Goal: Information Seeking & Learning: Get advice/opinions

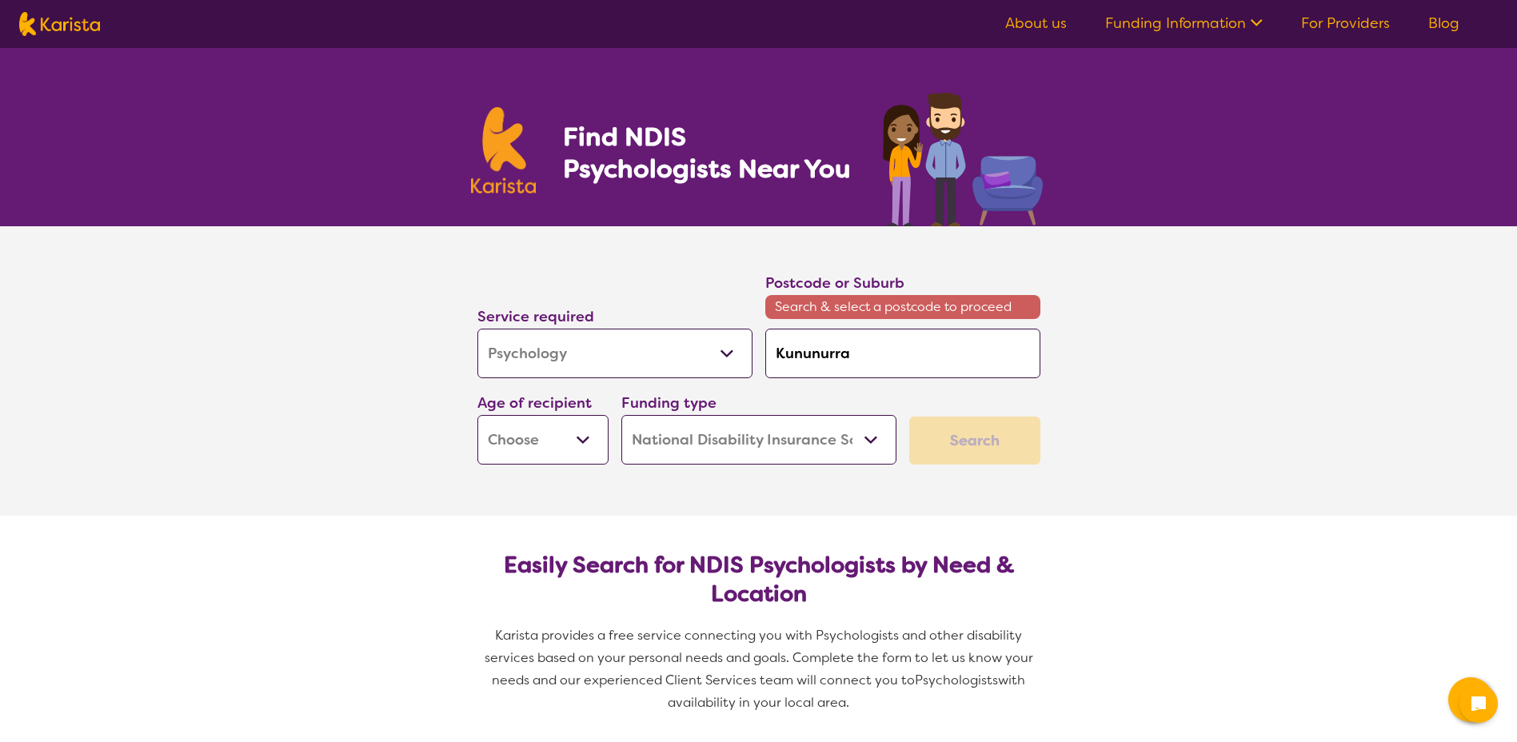
select select "Psychology"
select select "NDIS"
select select "Psychology"
select select "NDIS"
click at [760, 359] on div "Postcode or Suburb Search & select a postcode to proceed [GEOGRAPHIC_DATA]" at bounding box center [903, 325] width 288 height 120
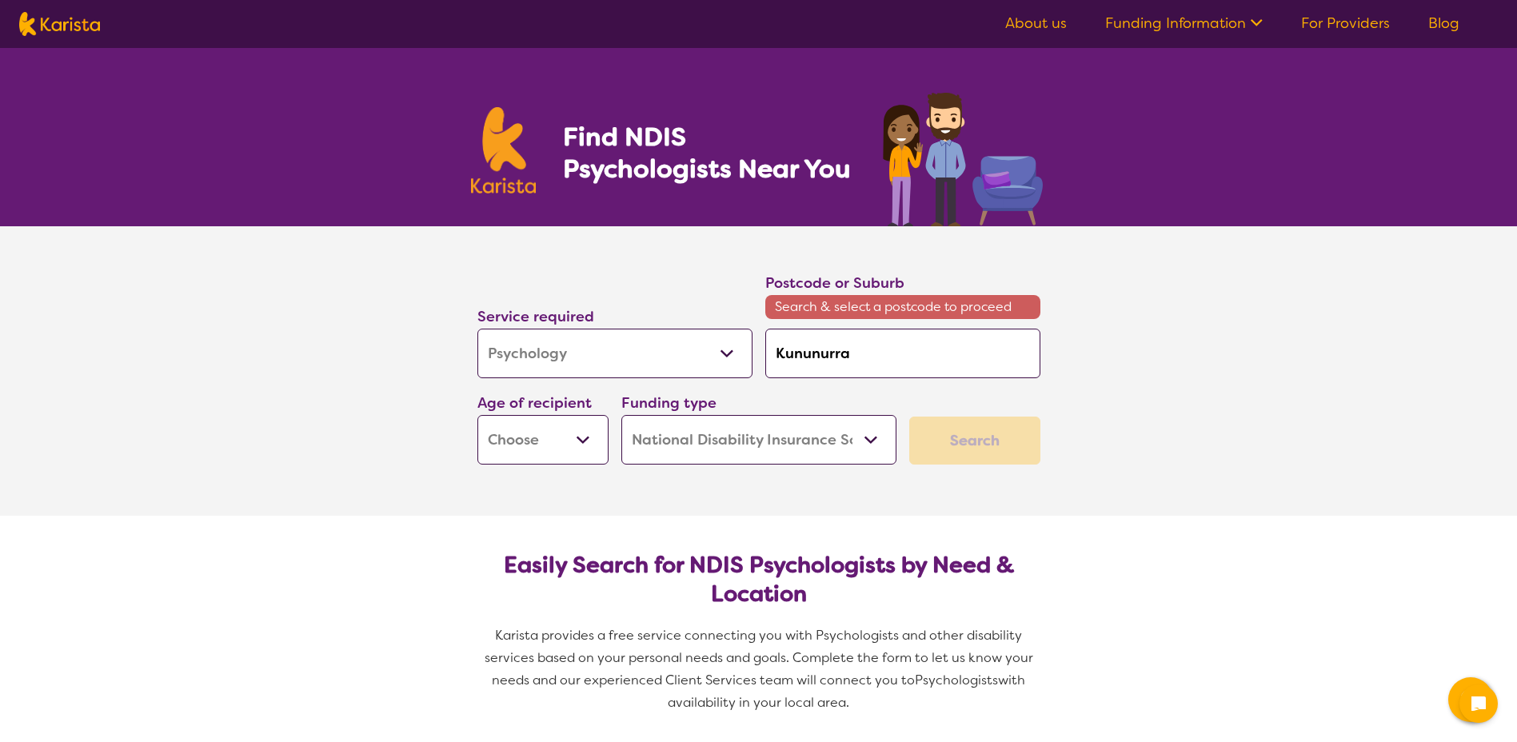
type input "6"
type input "67"
type input "674"
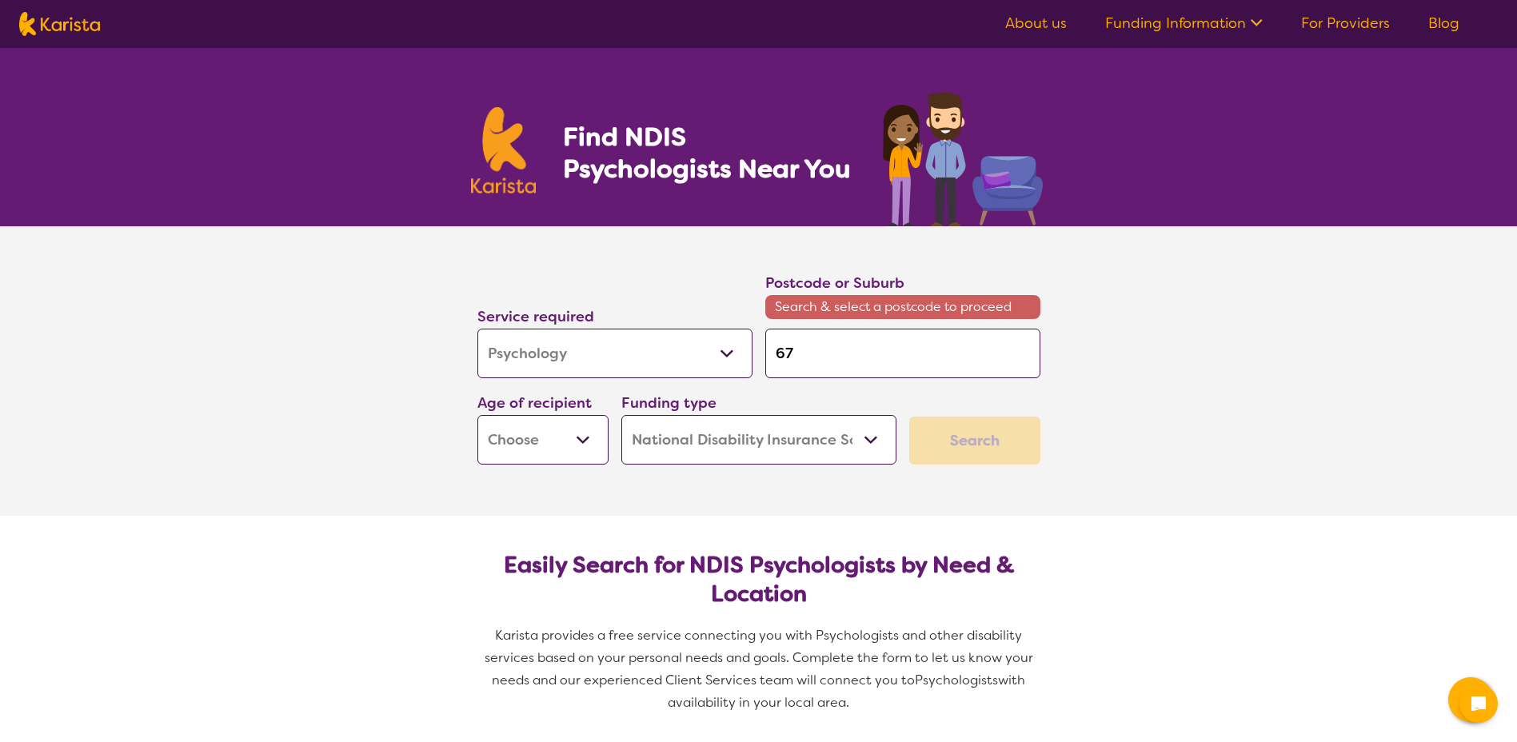
type input "674"
type input "6743"
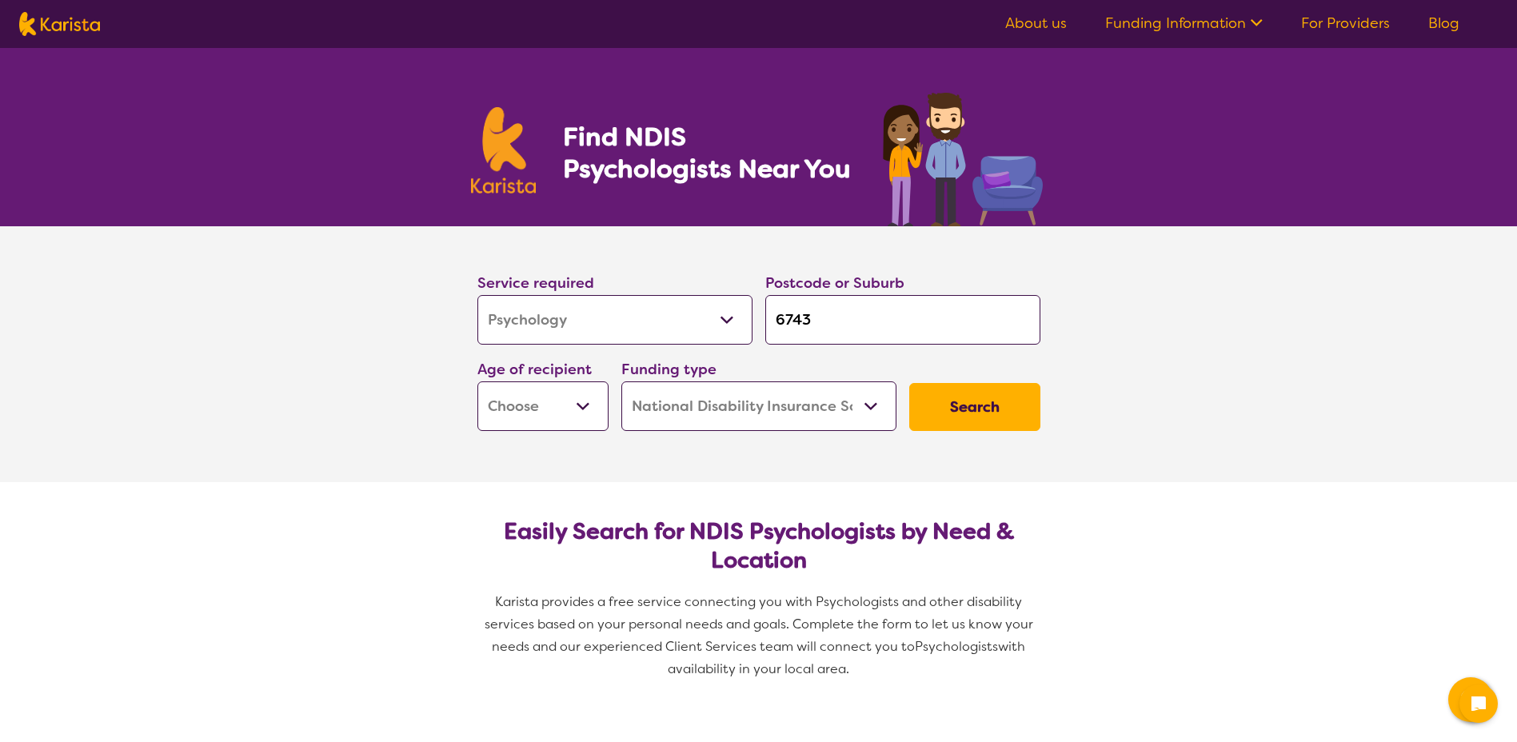
type input "6743"
click at [572, 424] on select "Early Childhood - 0 to 9 Child - 10 to 11 Adolescent - 12 to 17 Adult - 18 to 6…" at bounding box center [542, 406] width 131 height 50
select select "AS"
click at [477, 381] on select "Early Childhood - 0 to 9 Child - 10 to 11 Adolescent - 12 to 17 Adult - 18 to 6…" at bounding box center [542, 406] width 131 height 50
select select "AS"
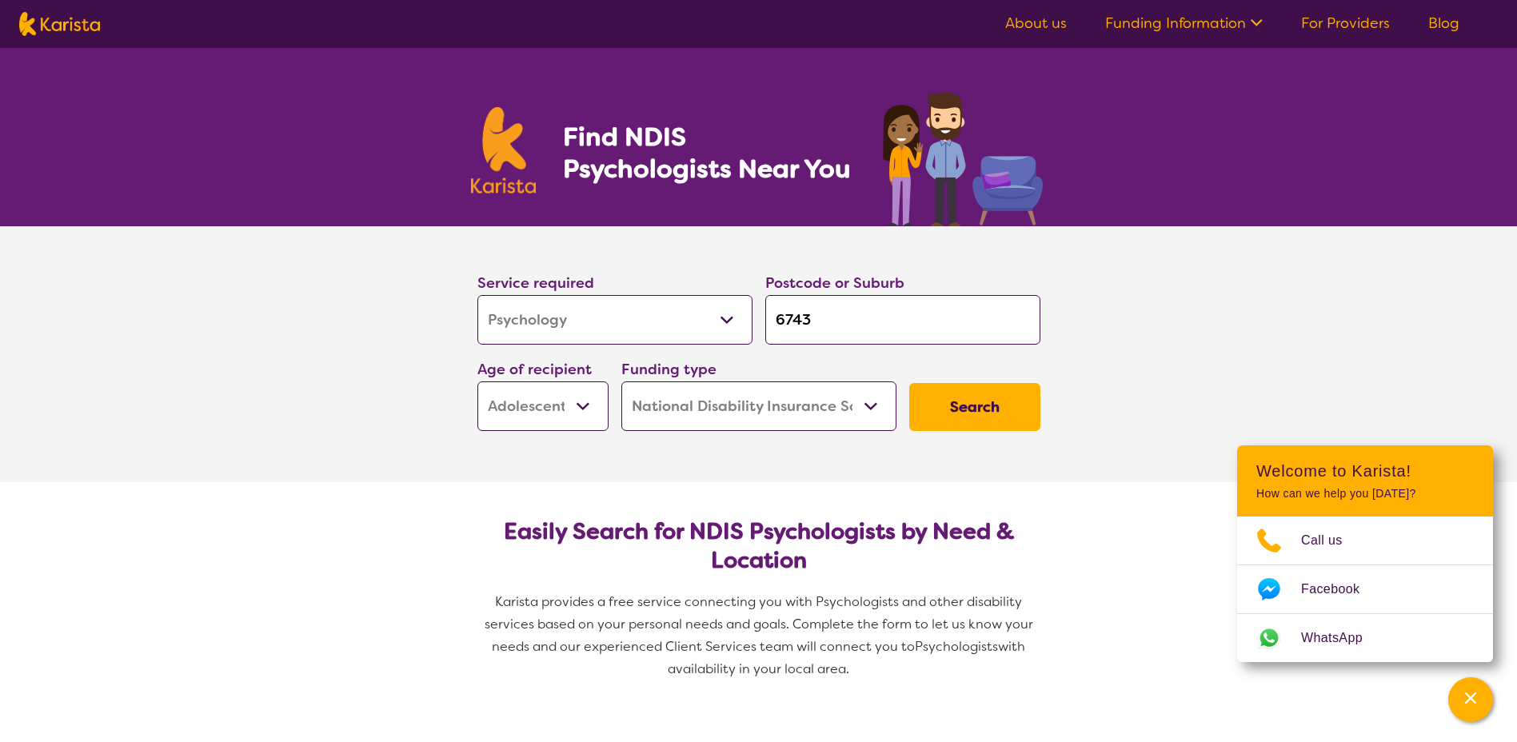
click at [850, 314] on input "6743" at bounding box center [902, 320] width 275 height 50
click at [959, 391] on button "Search" at bounding box center [974, 407] width 131 height 48
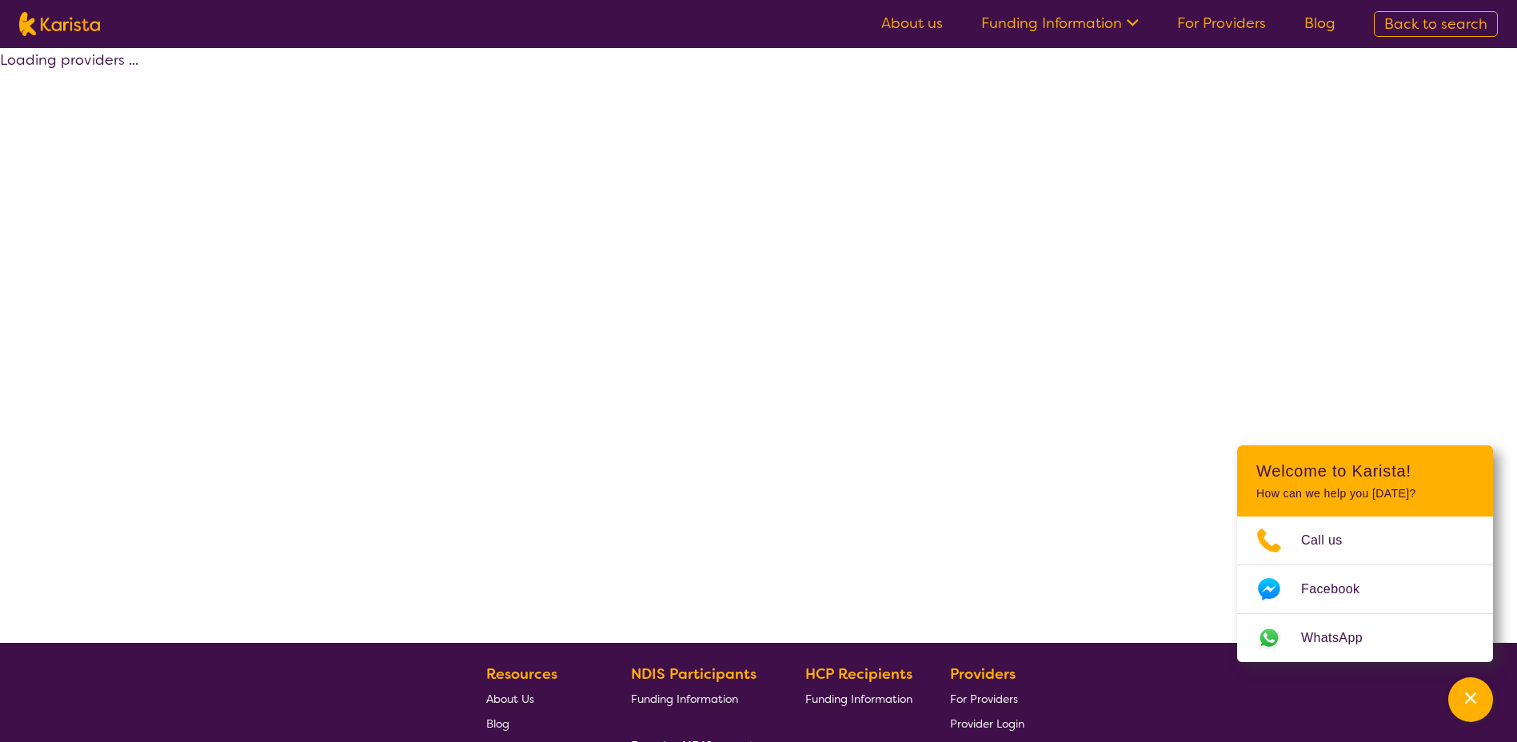
select select "by_score"
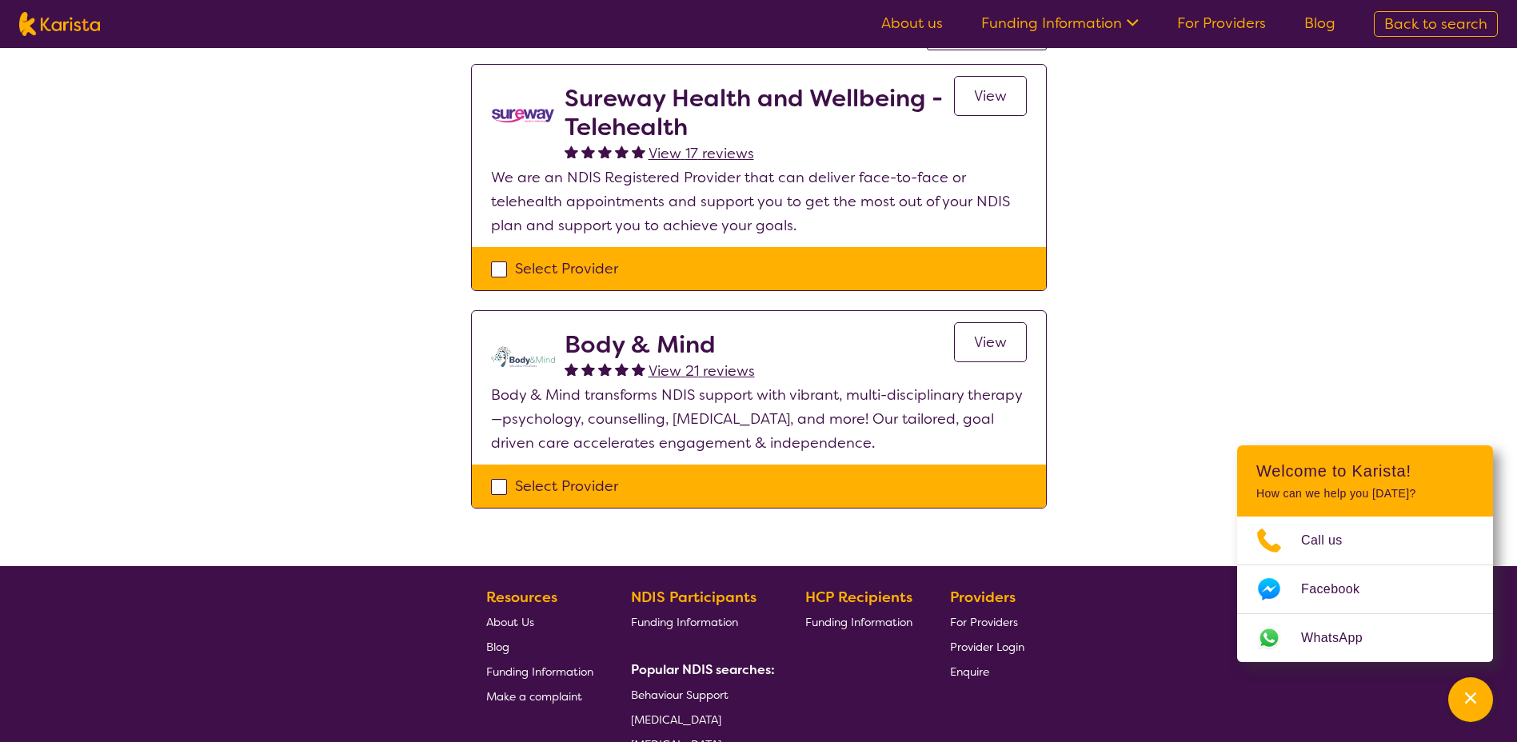
scroll to position [160, 0]
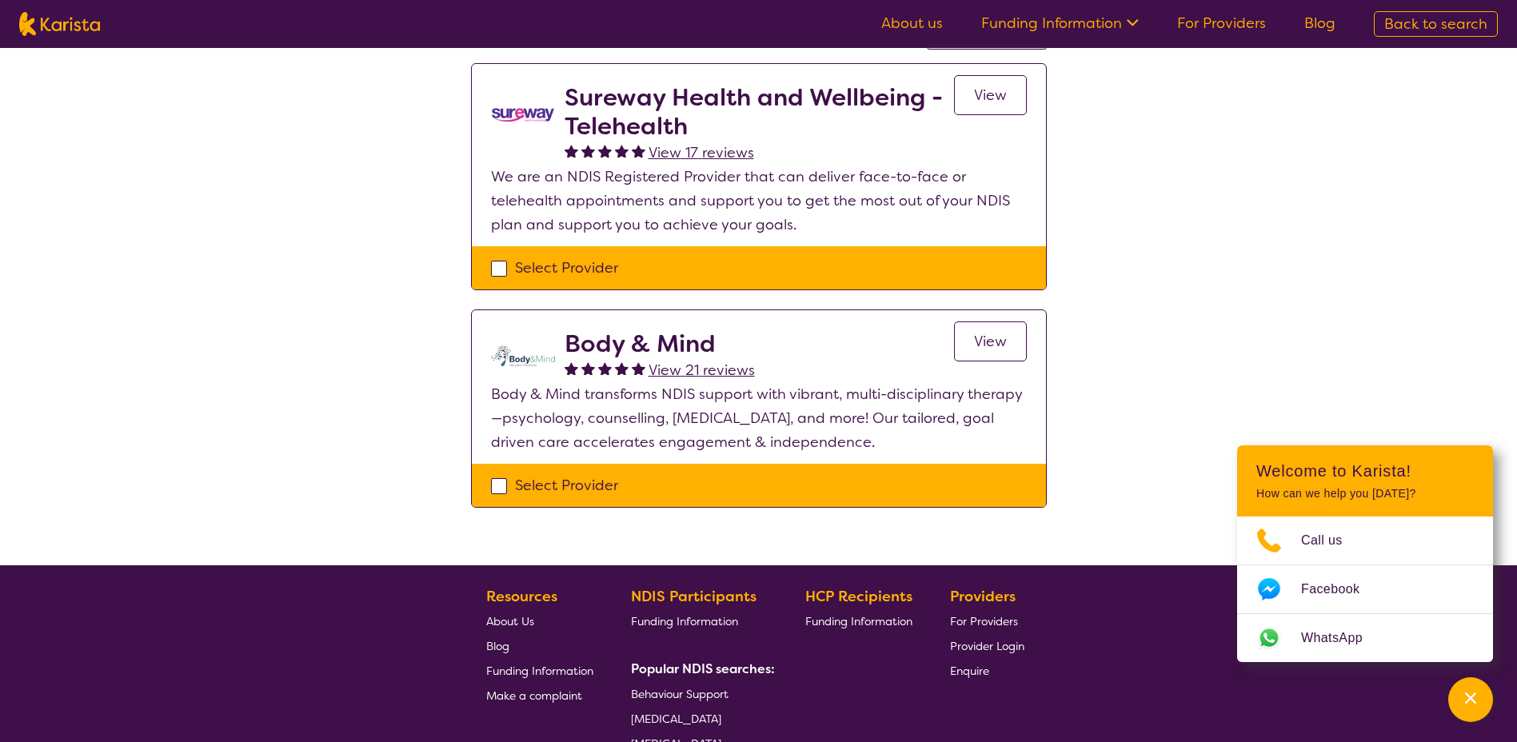
drag, startPoint x: 677, startPoint y: 369, endPoint x: 652, endPoint y: 412, distance: 49.8
click at [677, 369] on span "View 21 reviews" at bounding box center [701, 370] width 106 height 19
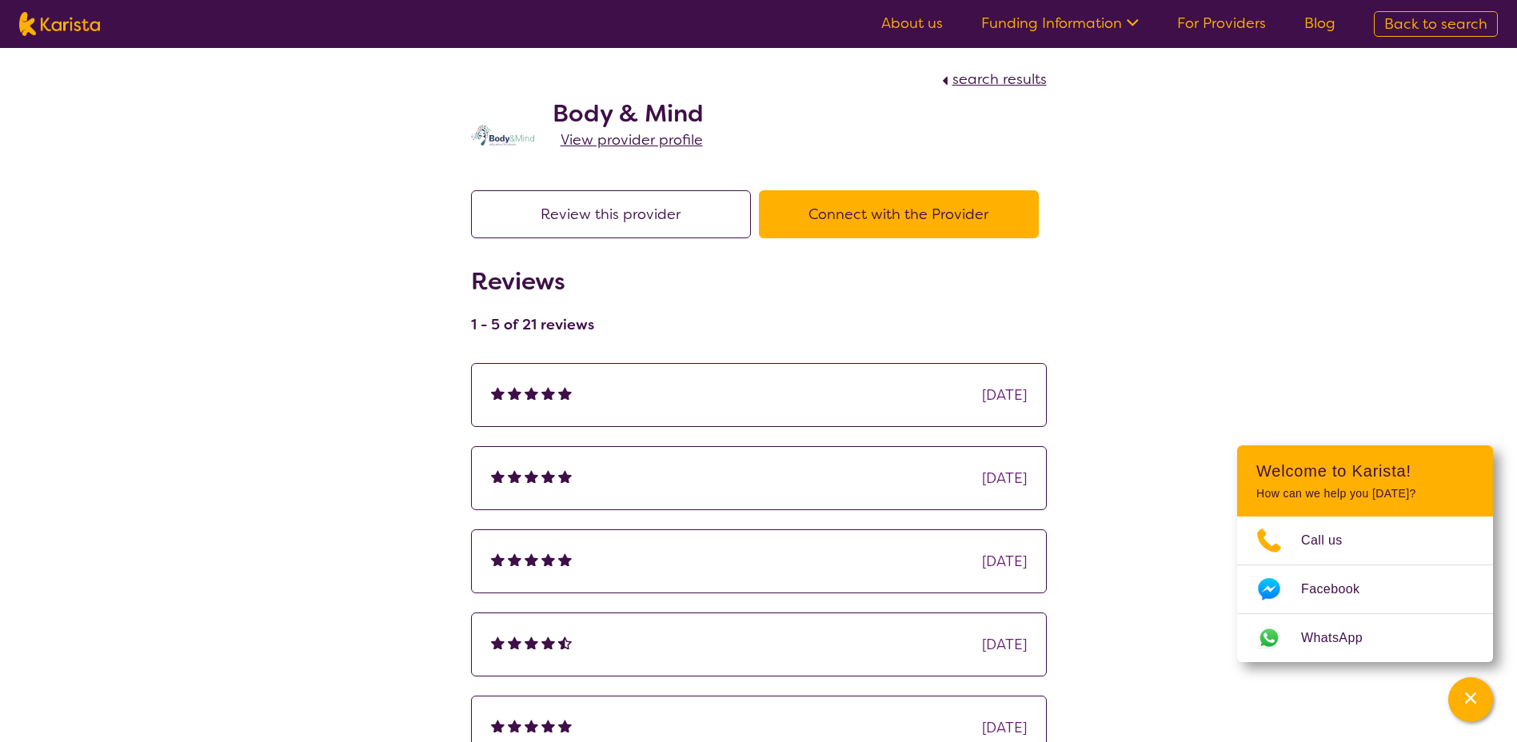
click at [629, 138] on span "View provider profile" at bounding box center [631, 139] width 142 height 19
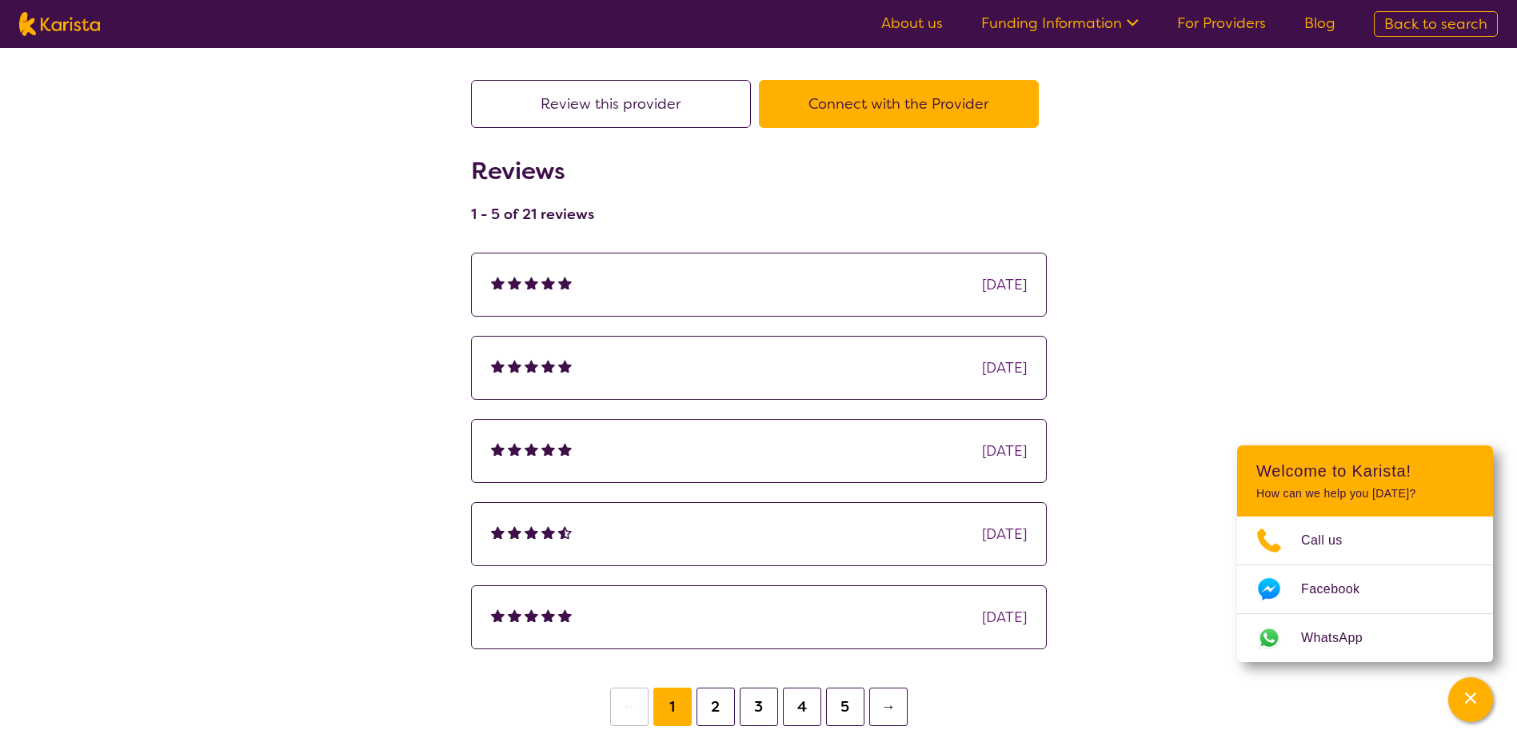
scroll to position [80, 0]
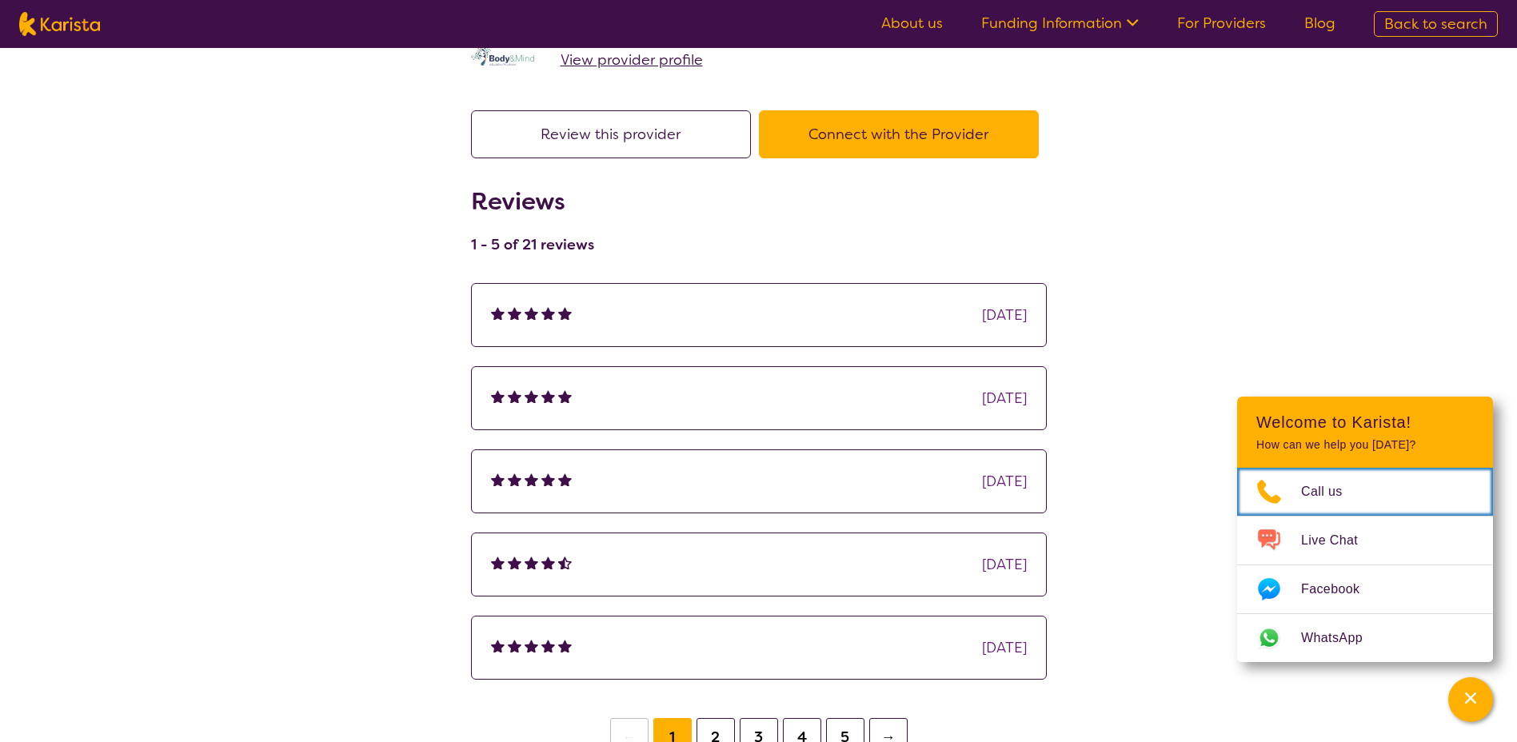
select select "by_score"
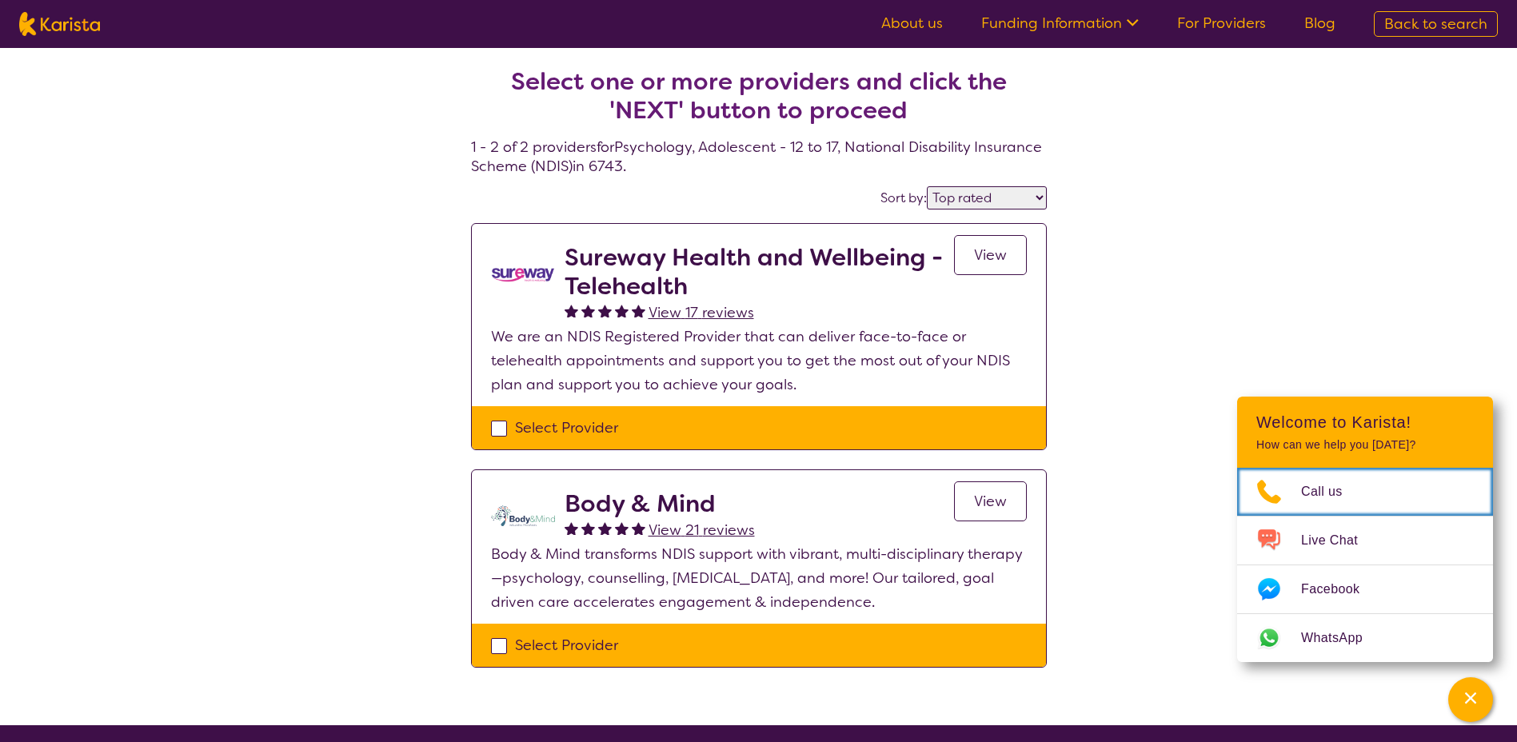
select select "Psychology"
select select "AS"
select select "NDIS"
select select "Psychology"
select select "AS"
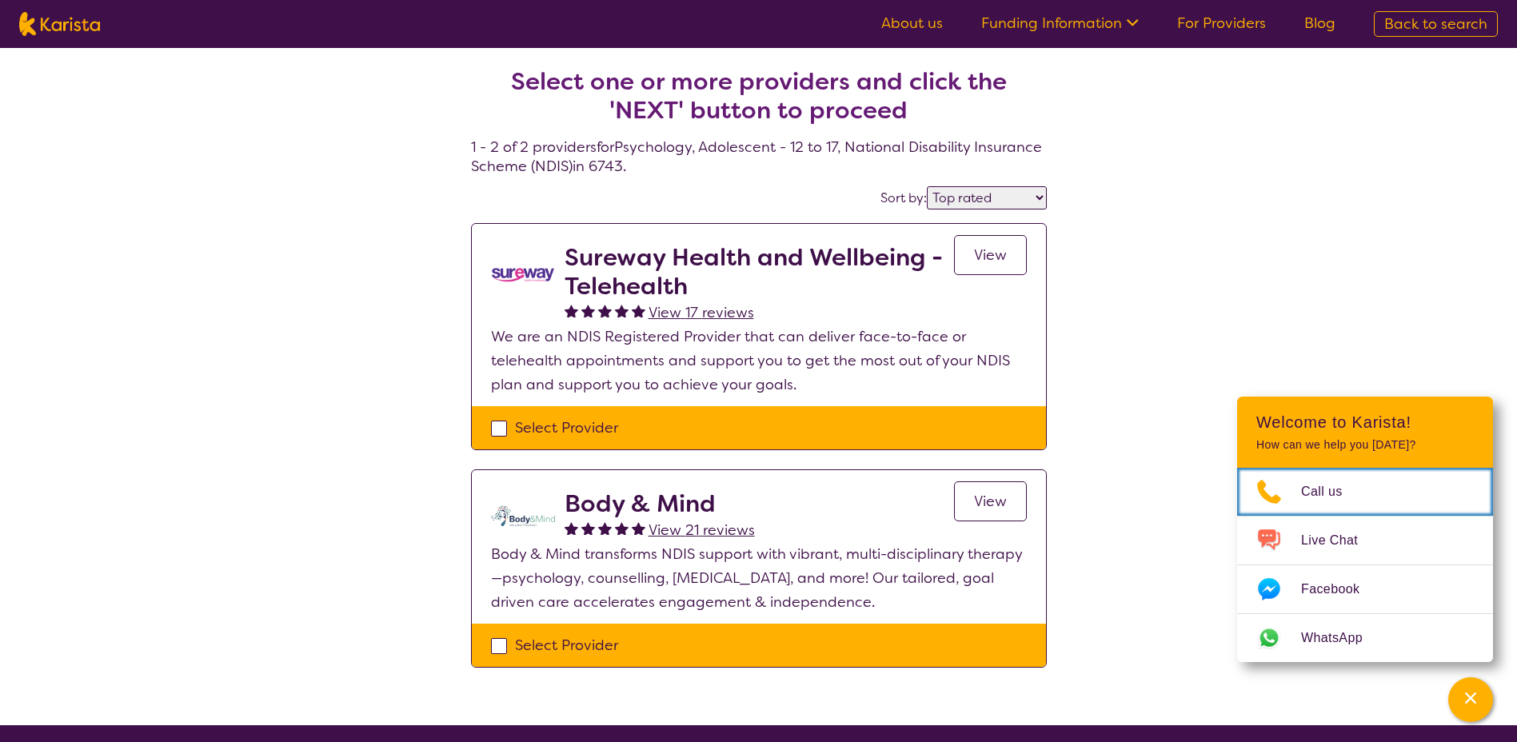
select select "NDIS"
